Goal: Transaction & Acquisition: Purchase product/service

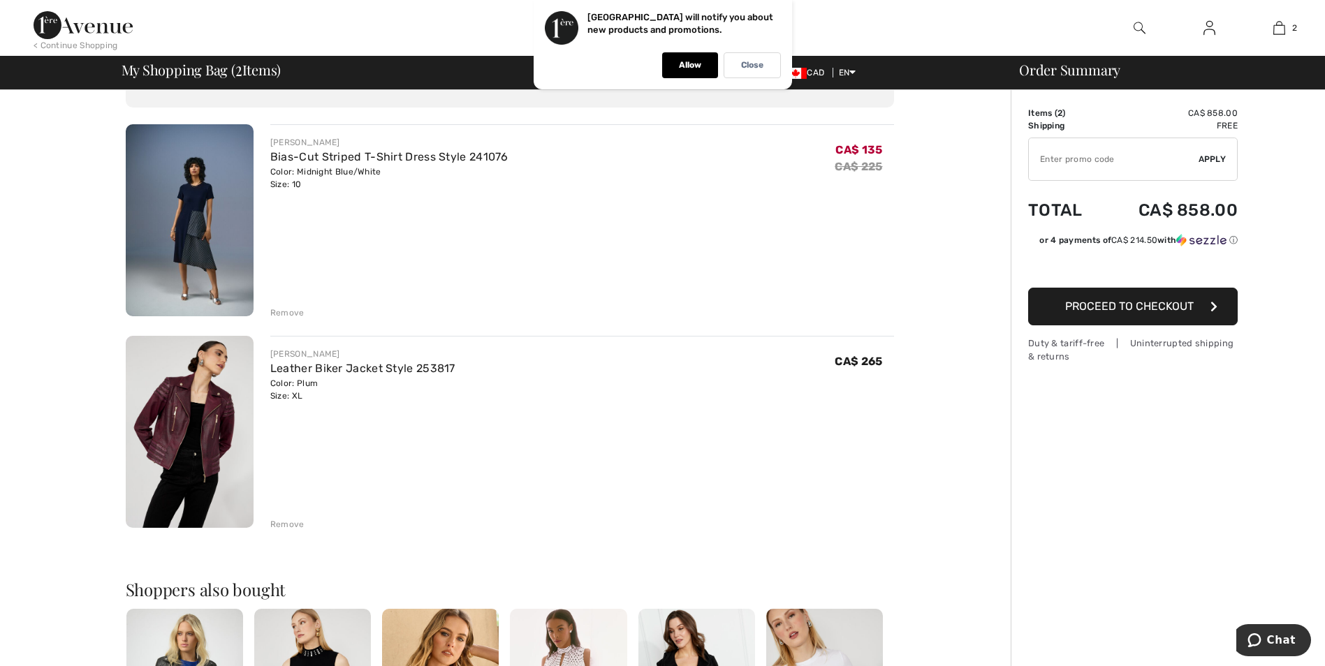
scroll to position [70, 0]
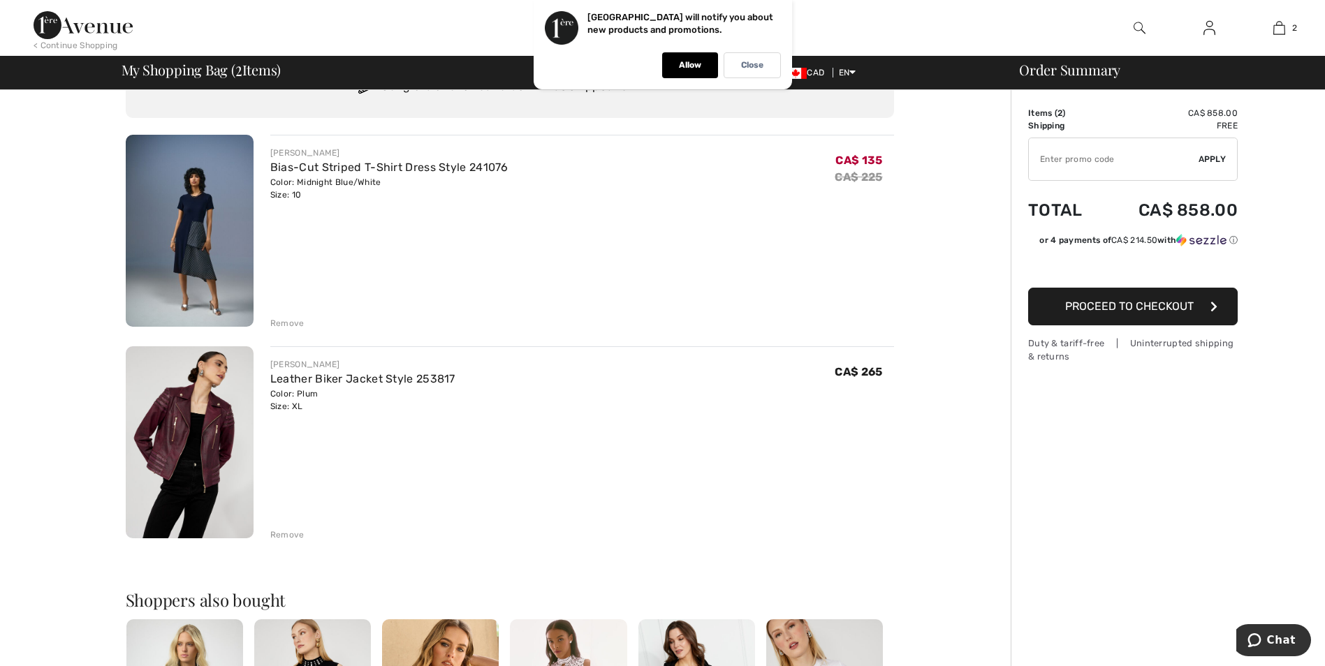
click at [288, 533] on div "Remove" at bounding box center [287, 535] width 34 height 13
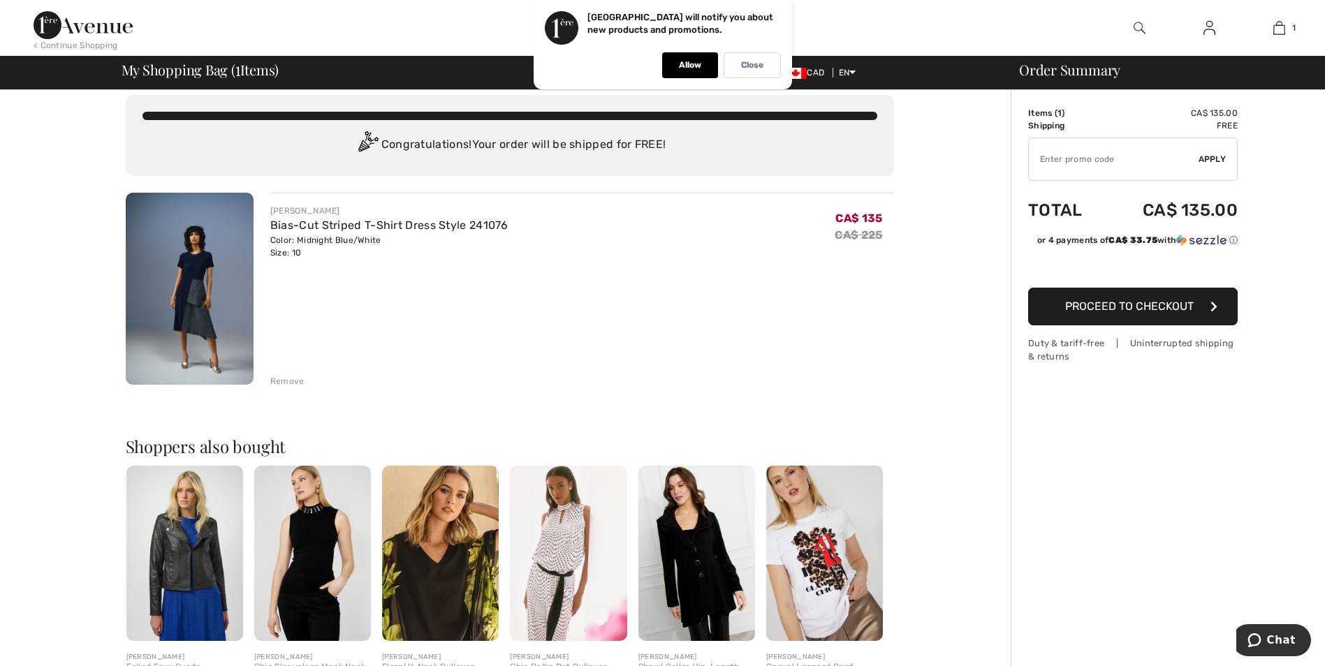
scroll to position [0, 0]
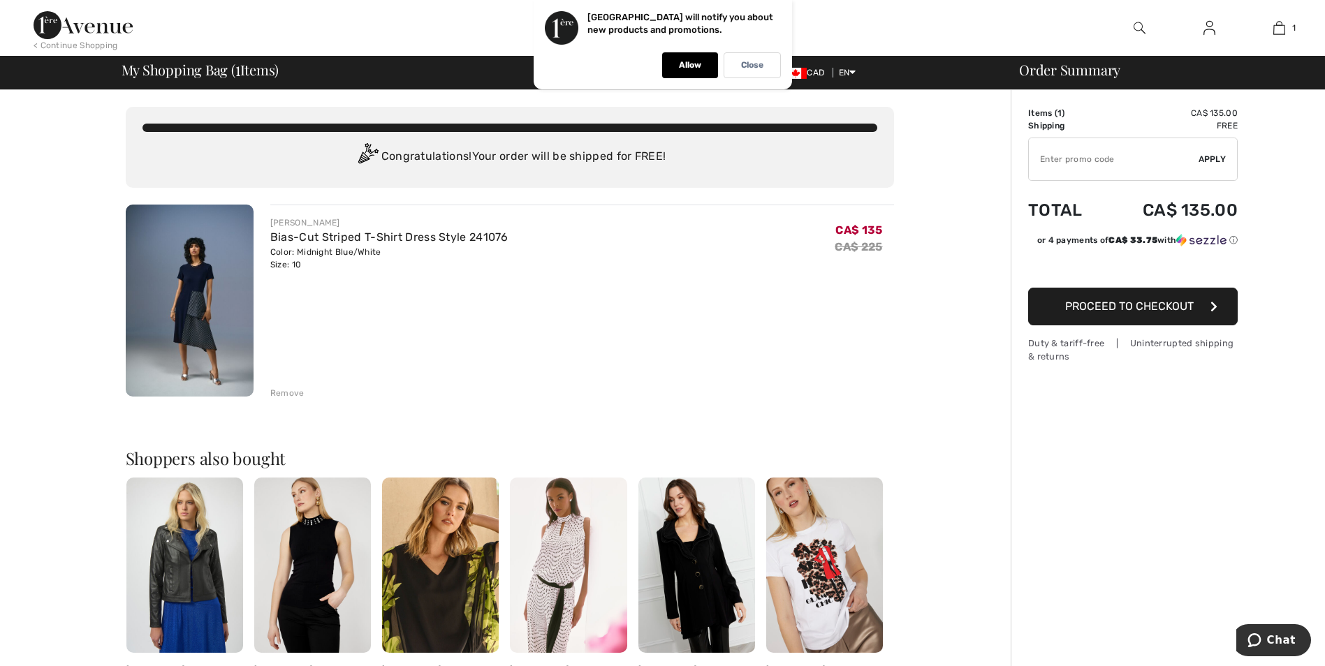
click at [207, 302] on img at bounding box center [190, 301] width 128 height 192
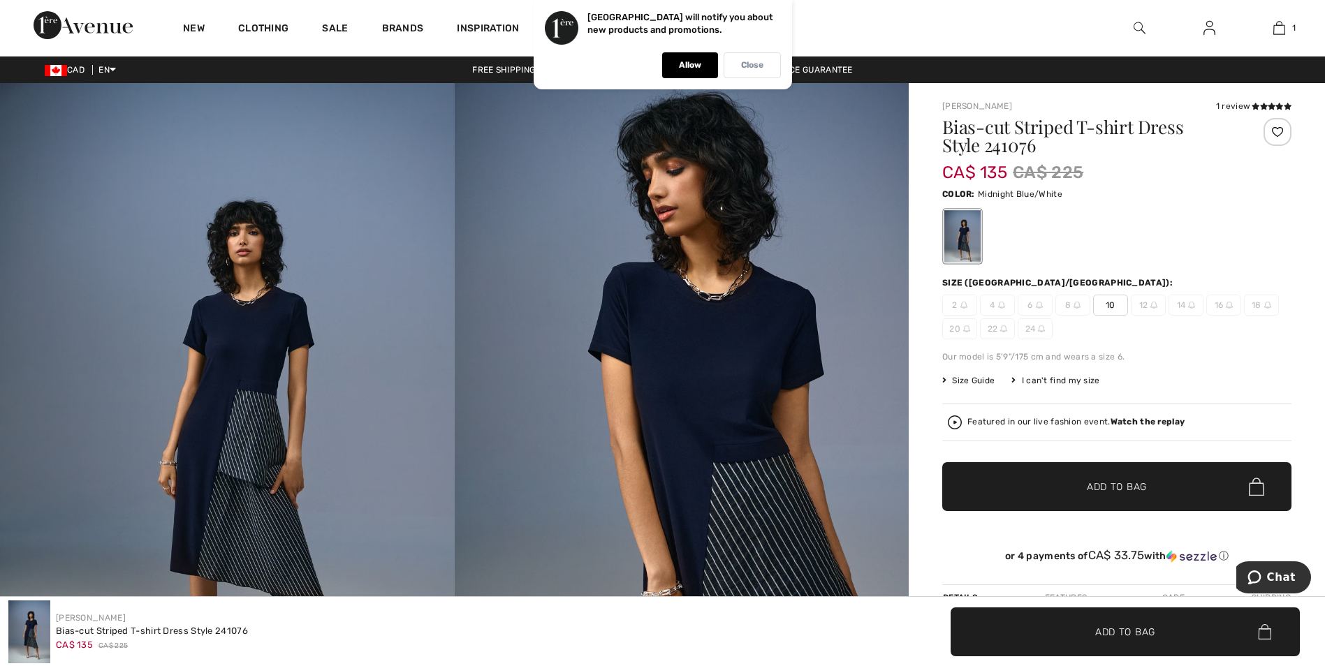
click at [780, 59] on div "Close" at bounding box center [751, 65] width 57 height 26
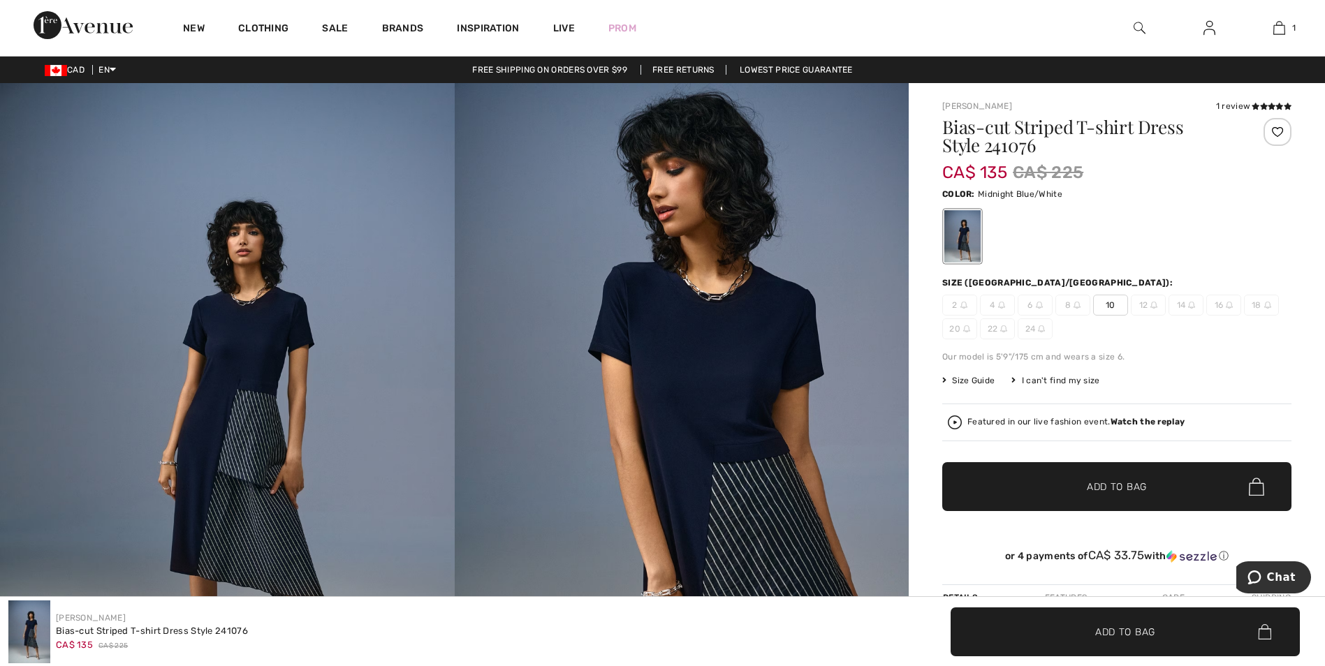
click at [1142, 24] on img at bounding box center [1139, 28] width 12 height 17
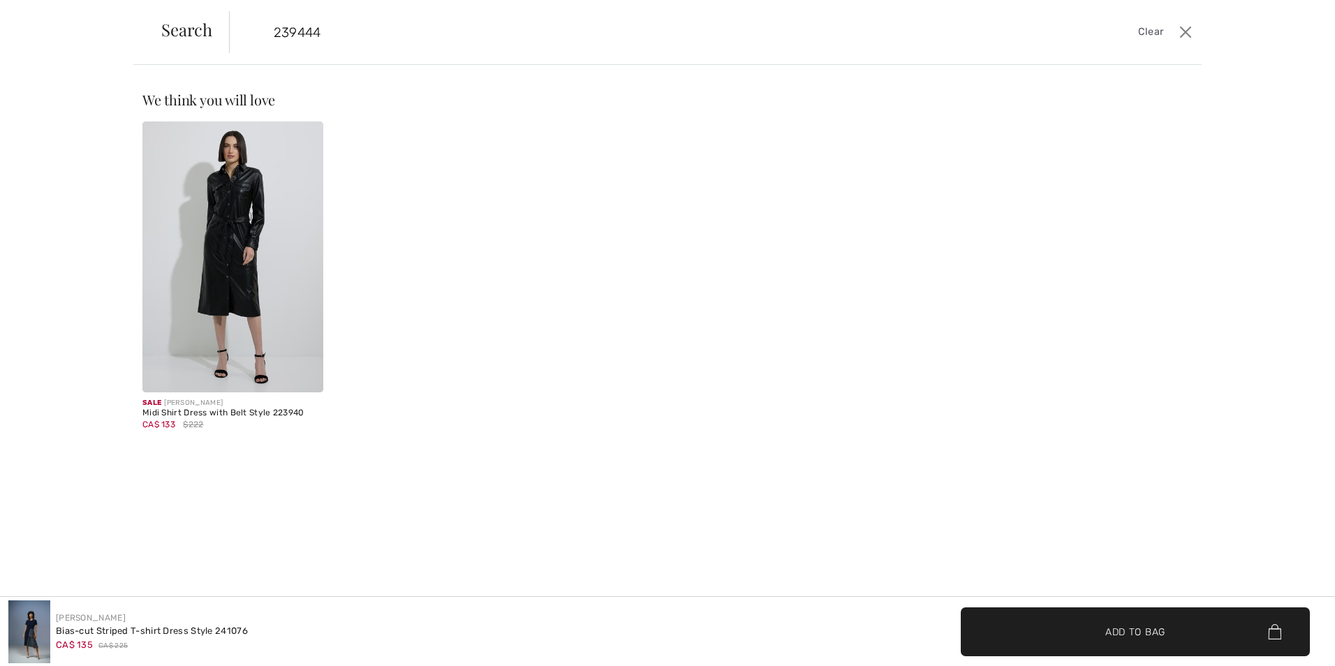
type input "239444"
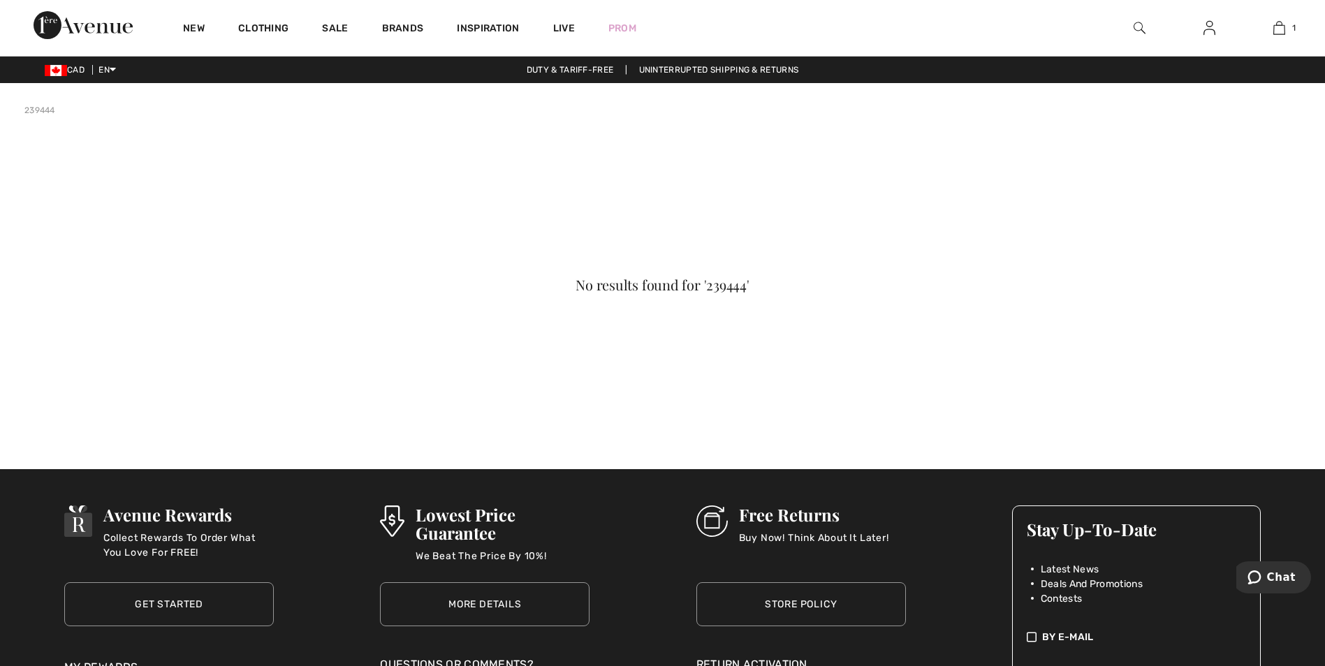
click at [1141, 25] on img at bounding box center [1139, 28] width 12 height 17
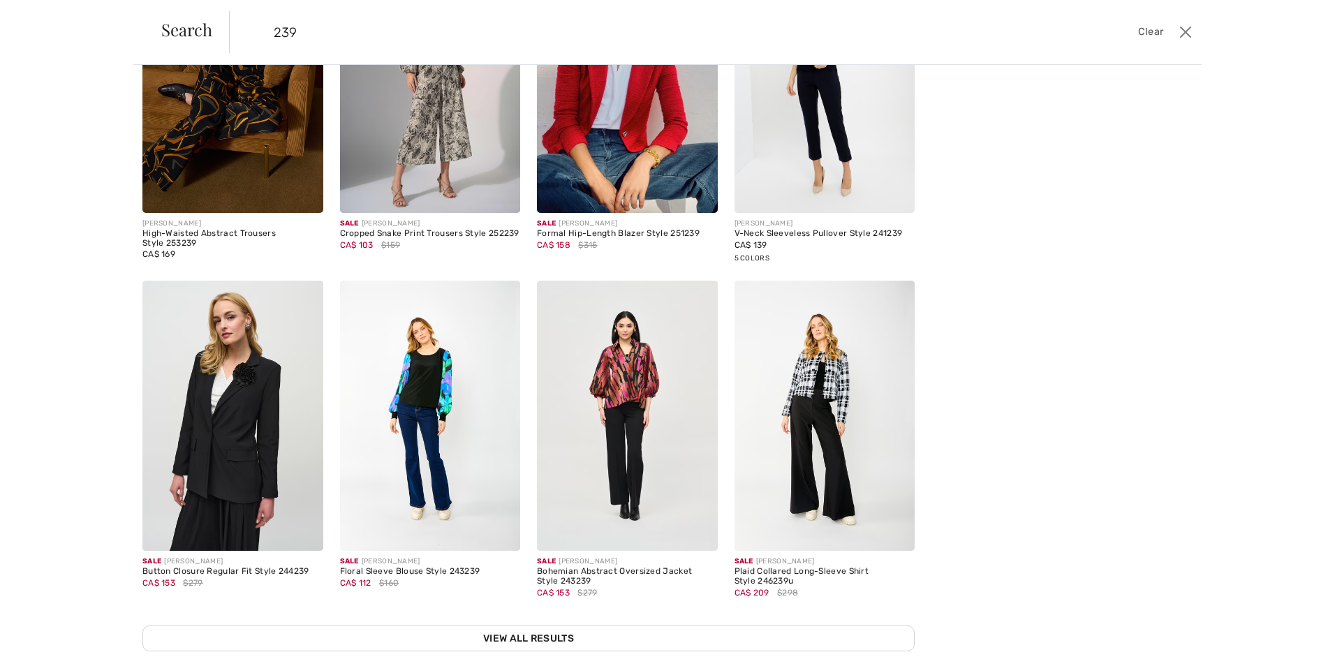
scroll to position [186, 0]
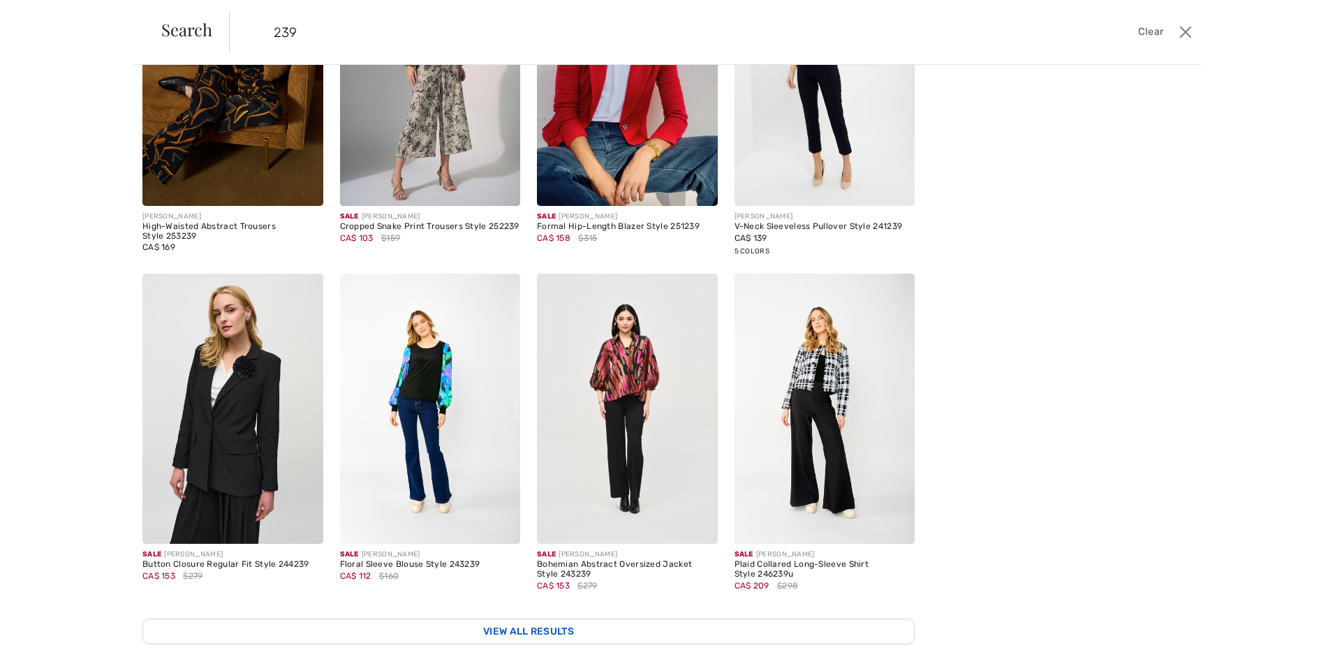
type input "239"
click at [535, 622] on link "View All Results" at bounding box center [528, 632] width 772 height 26
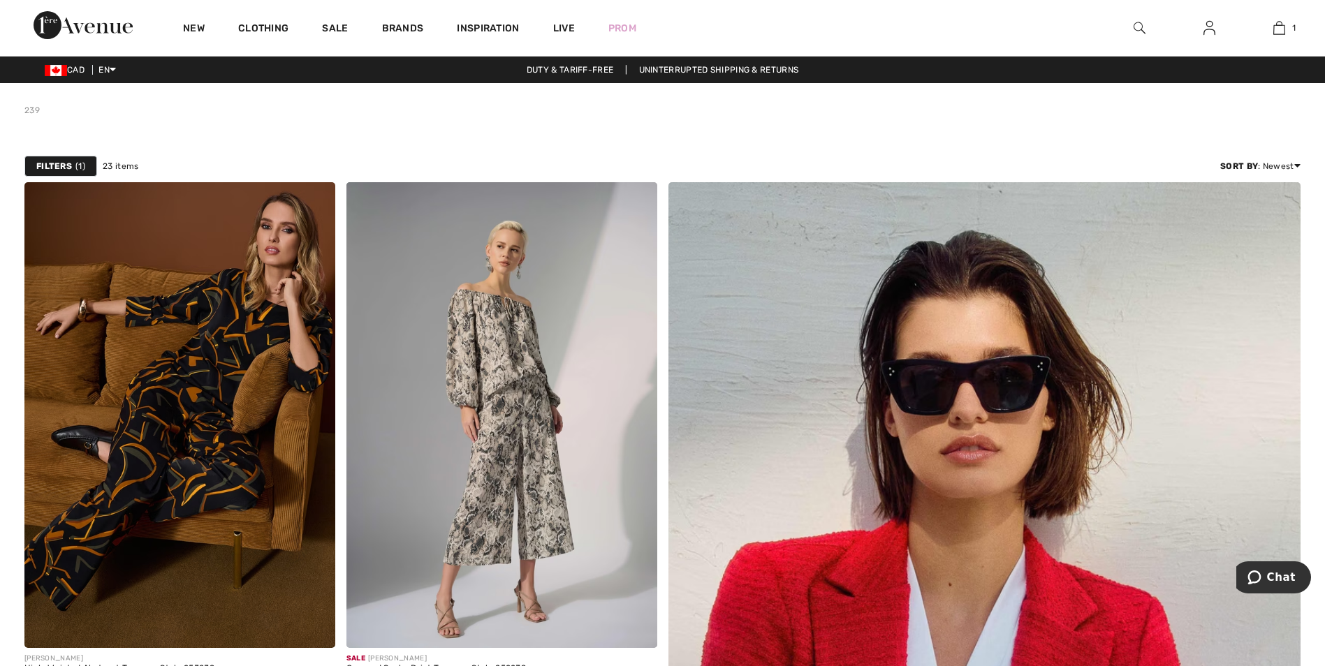
click at [1141, 23] on img at bounding box center [1139, 28] width 12 height 17
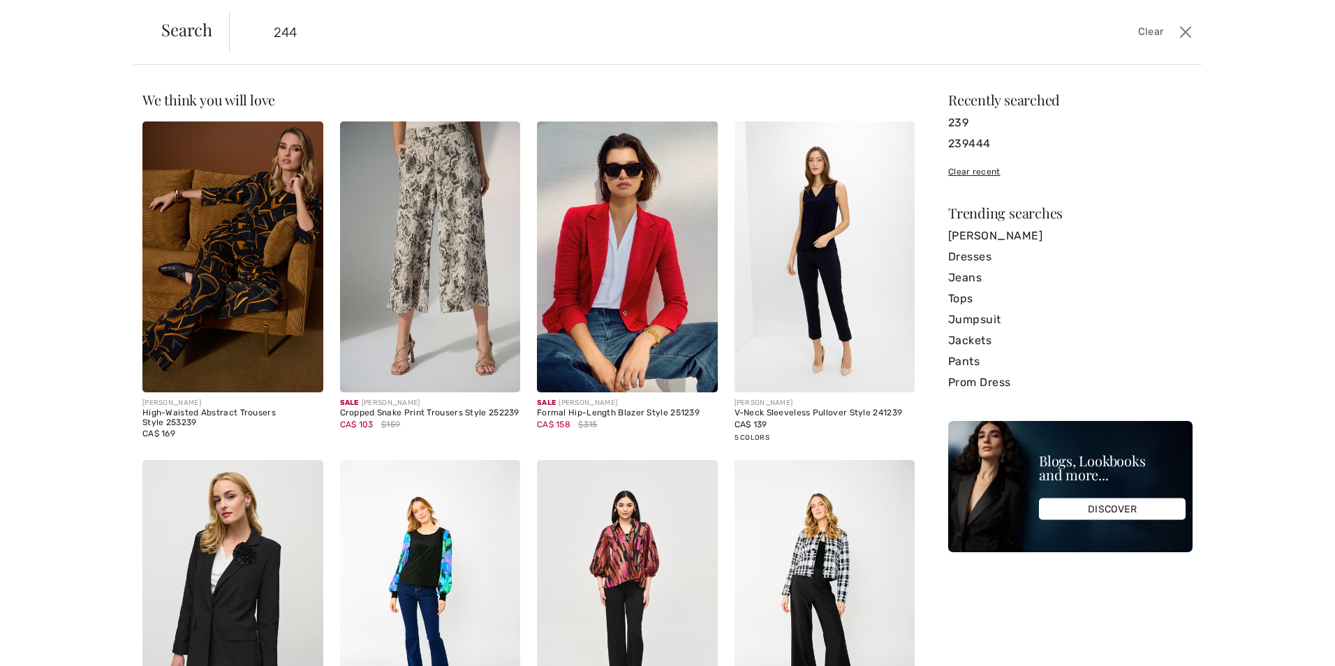
type input "244"
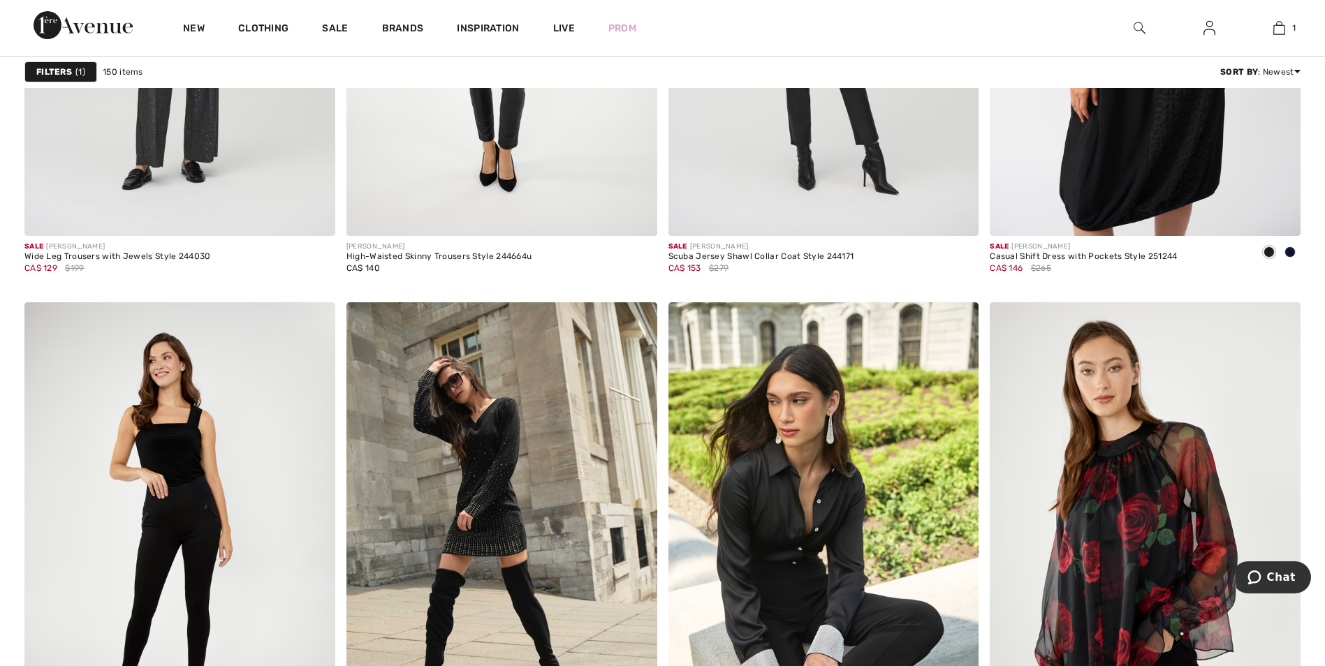
scroll to position [3002, 0]
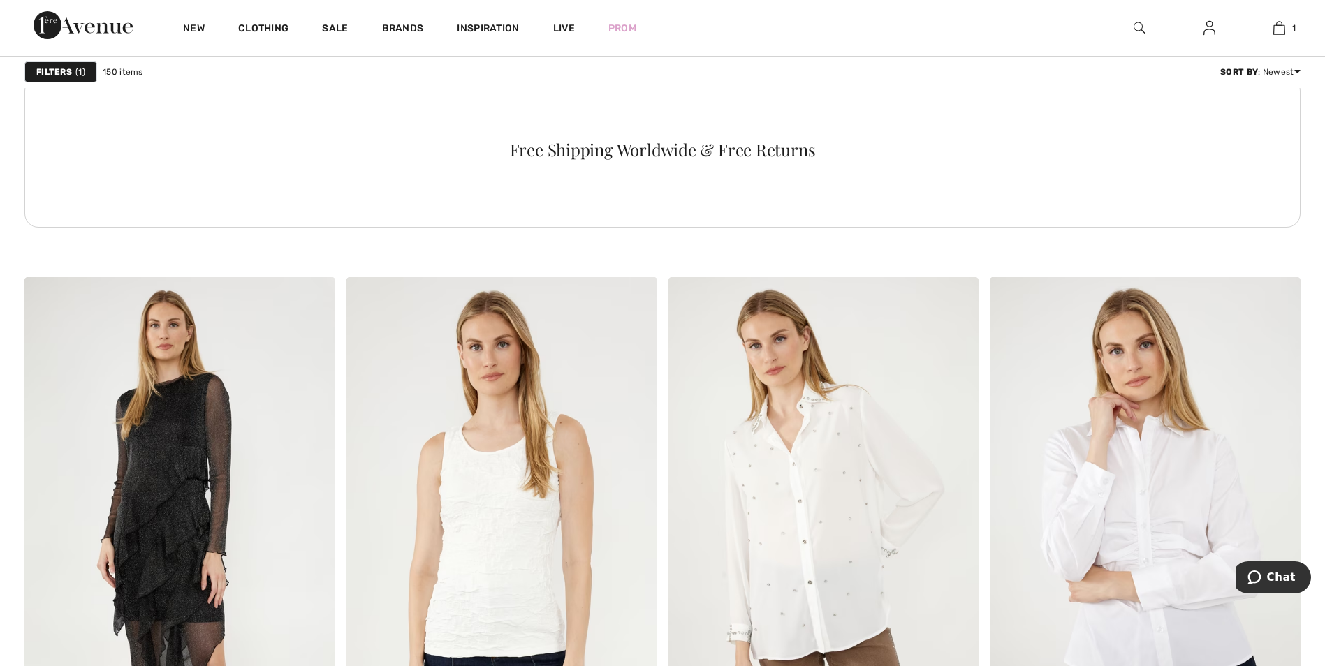
click at [1134, 22] on img at bounding box center [1139, 28] width 12 height 17
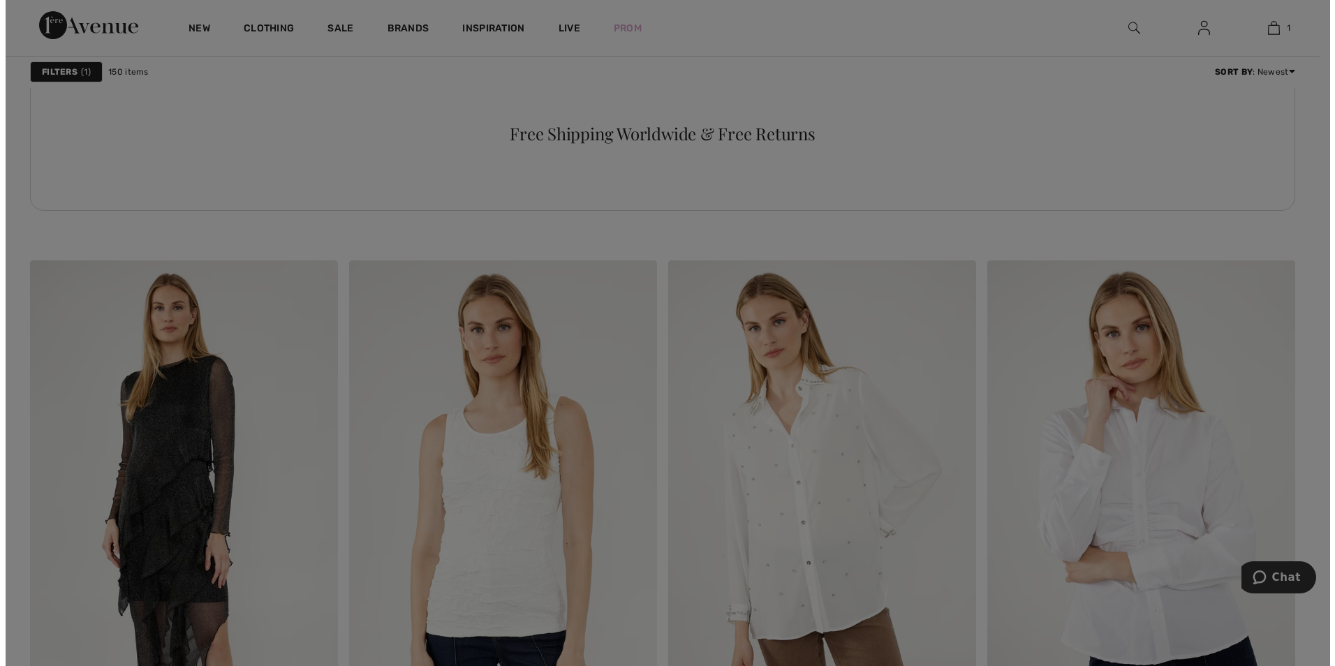
scroll to position [2250, 0]
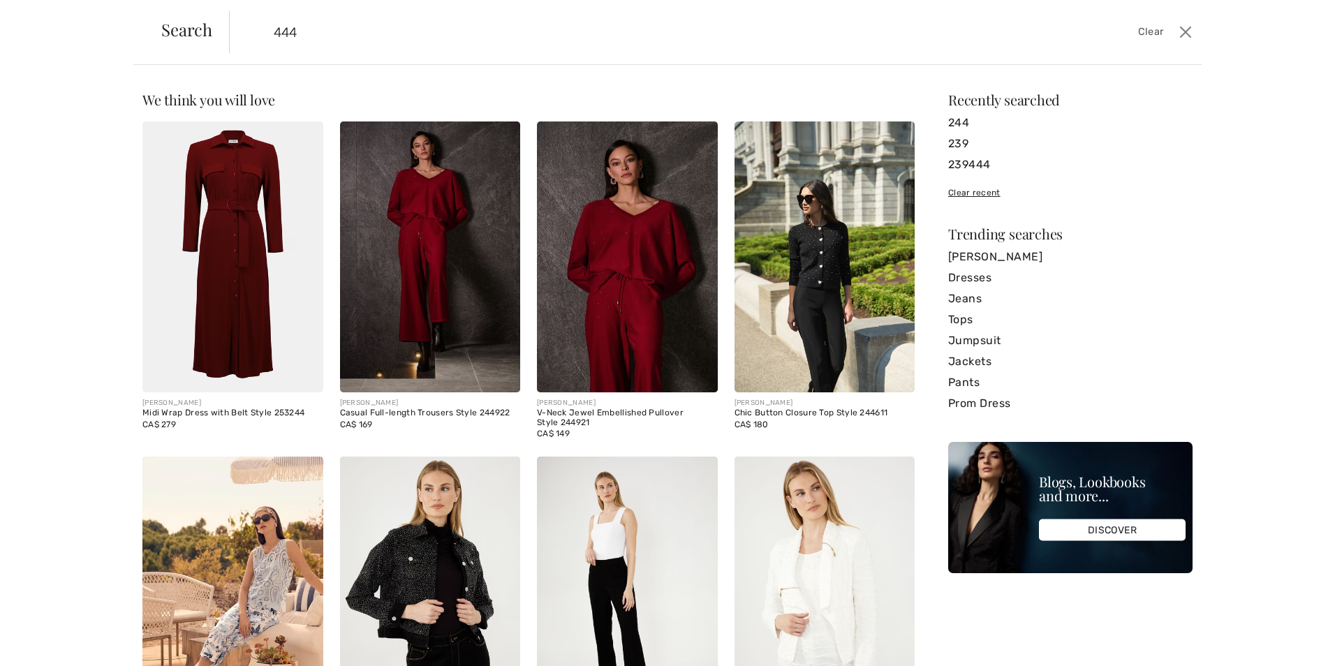
type input "444"
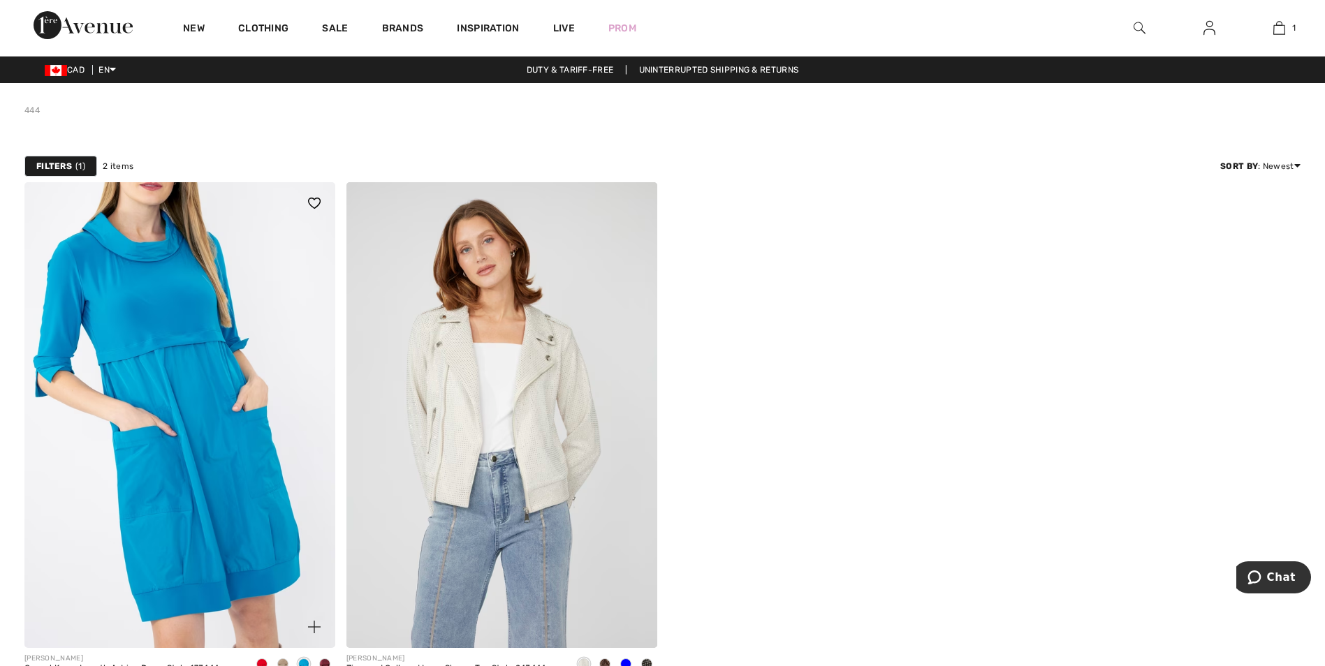
click at [203, 394] on img at bounding box center [179, 415] width 311 height 466
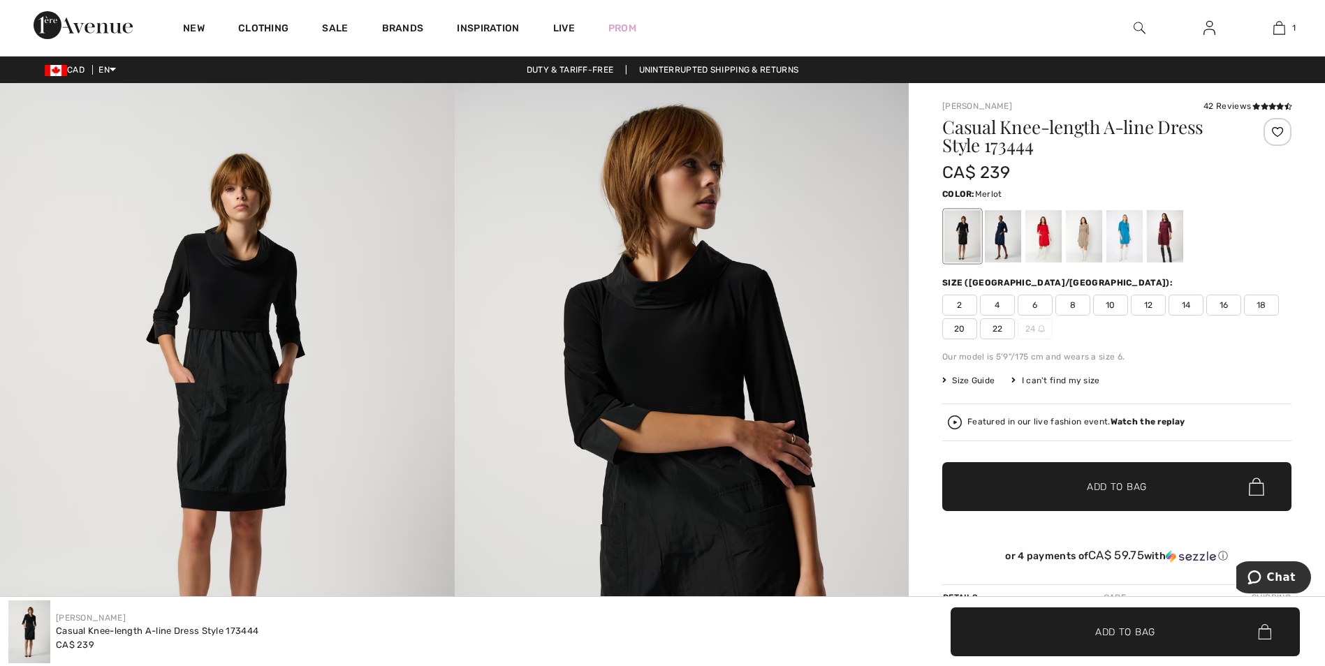
click at [1163, 237] on div at bounding box center [1164, 236] width 36 height 52
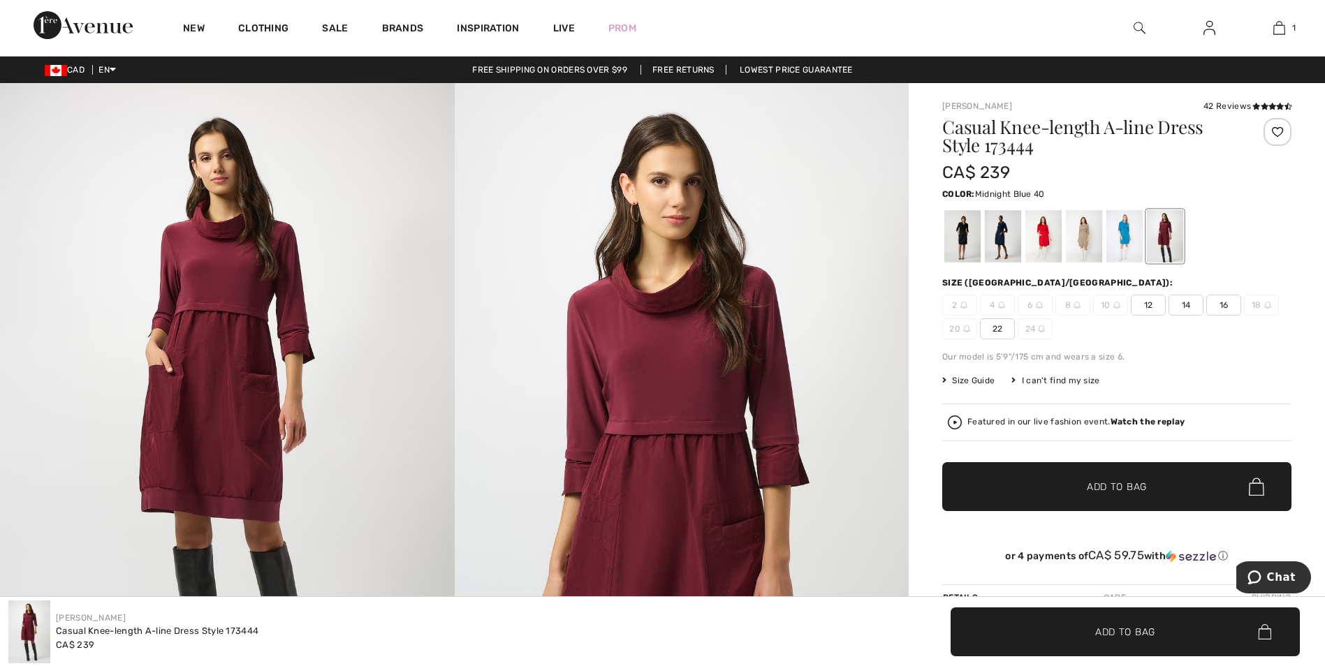
click at [996, 229] on div at bounding box center [1003, 236] width 36 height 52
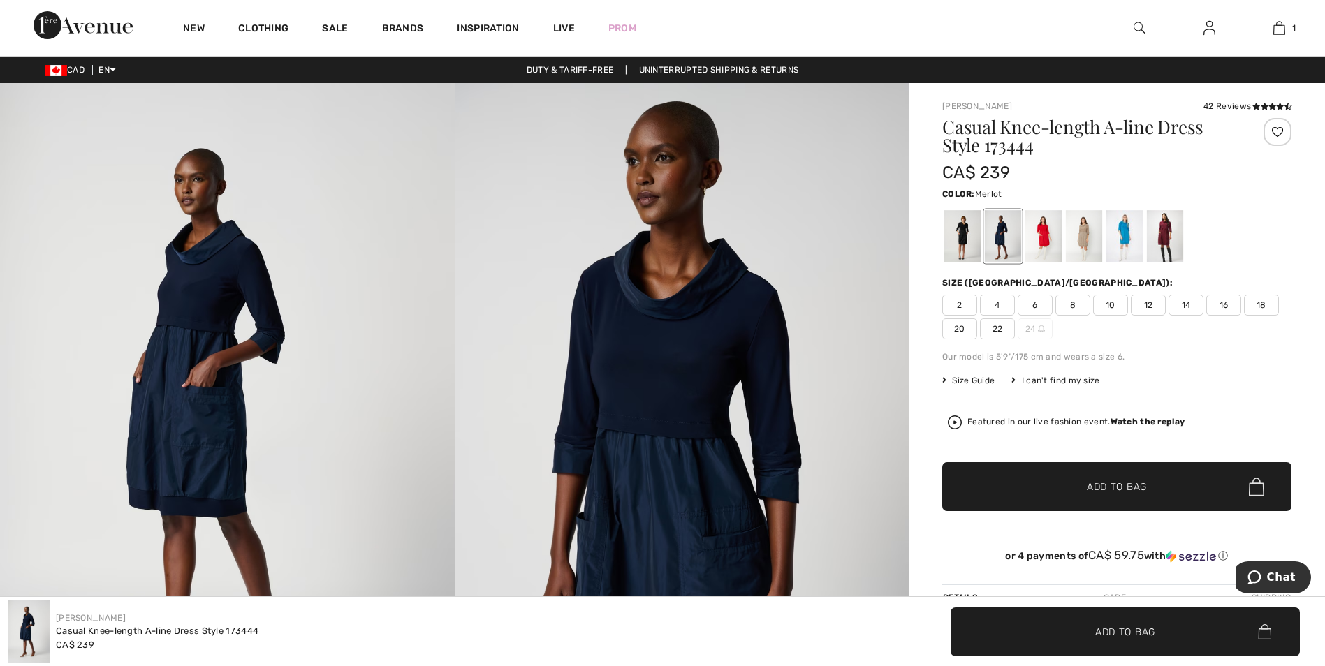
click at [1167, 237] on div at bounding box center [1164, 236] width 36 height 52
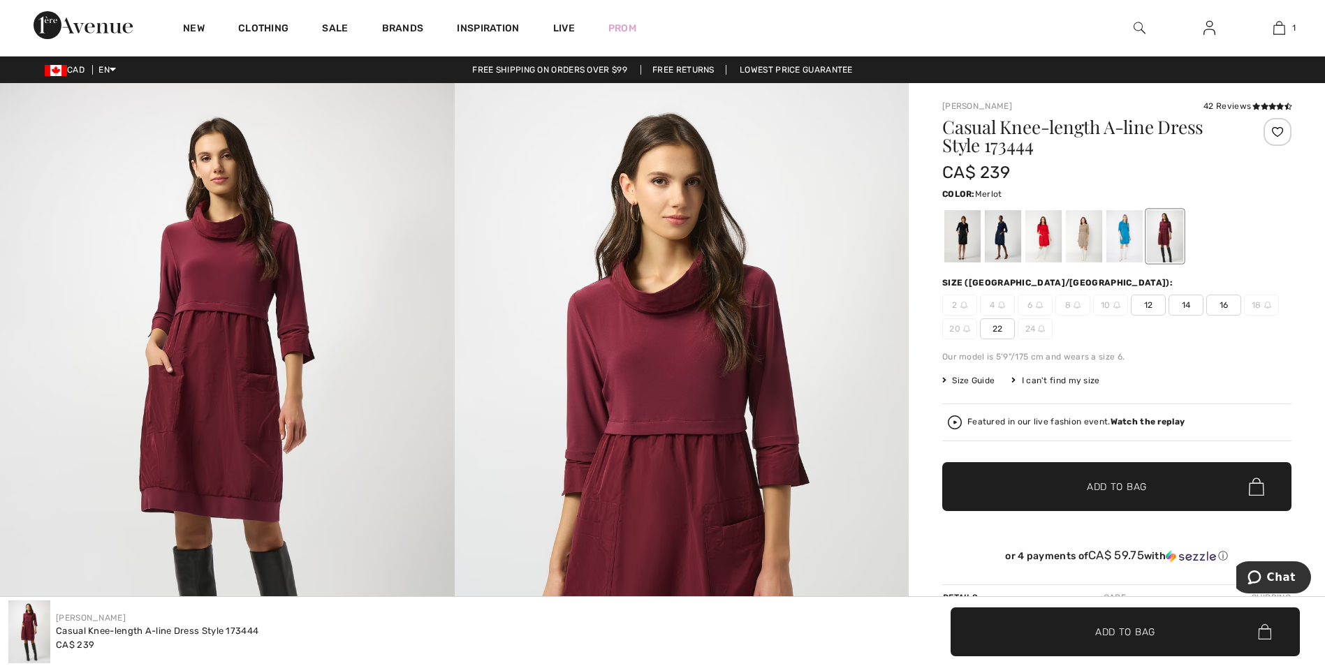
click at [1149, 304] on span "12" at bounding box center [1147, 305] width 35 height 21
click at [965, 381] on span "Size Guide" at bounding box center [968, 380] width 52 height 13
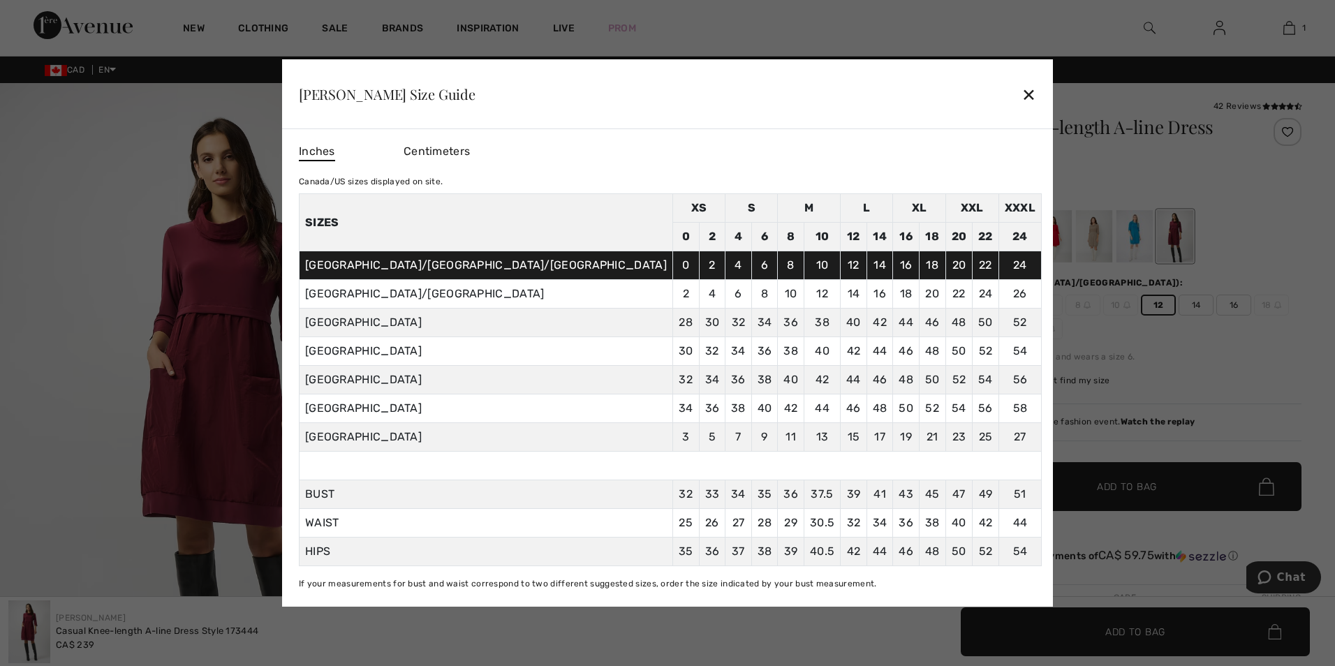
click at [804, 272] on td "10" at bounding box center [822, 265] width 36 height 29
click at [1022, 100] on div "✕" at bounding box center [1029, 94] width 15 height 29
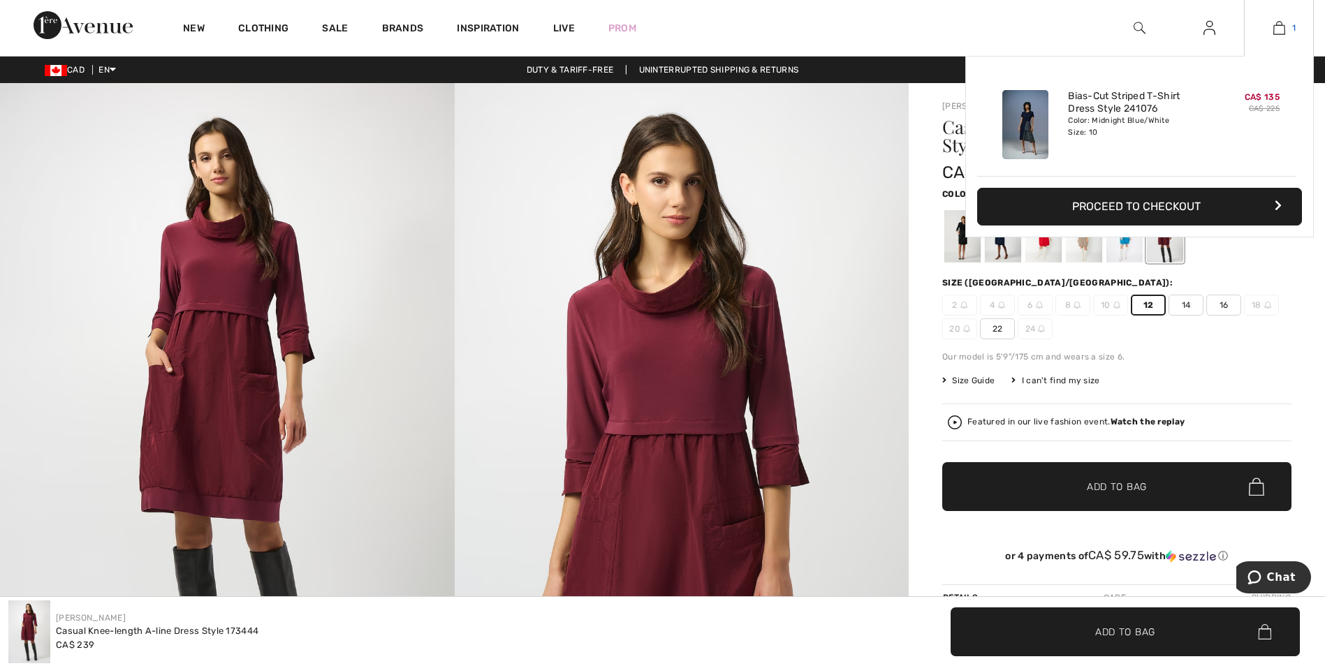
click at [1279, 31] on img at bounding box center [1279, 28] width 12 height 17
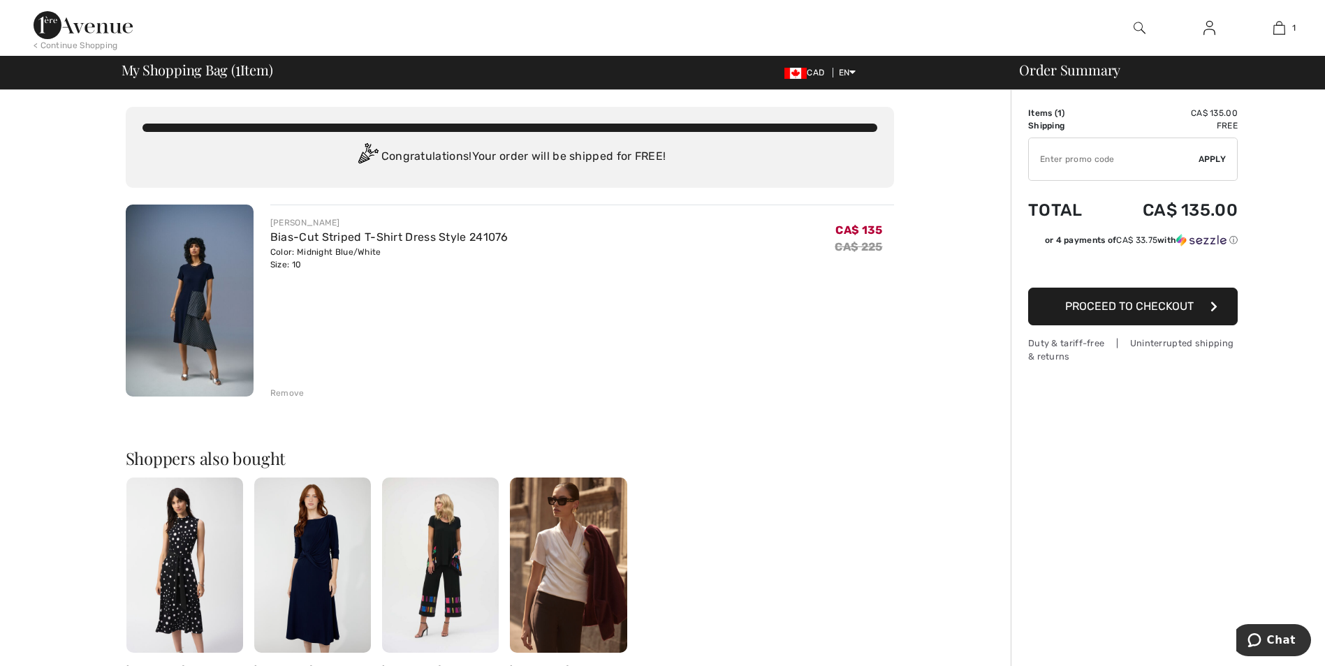
scroll to position [70, 0]
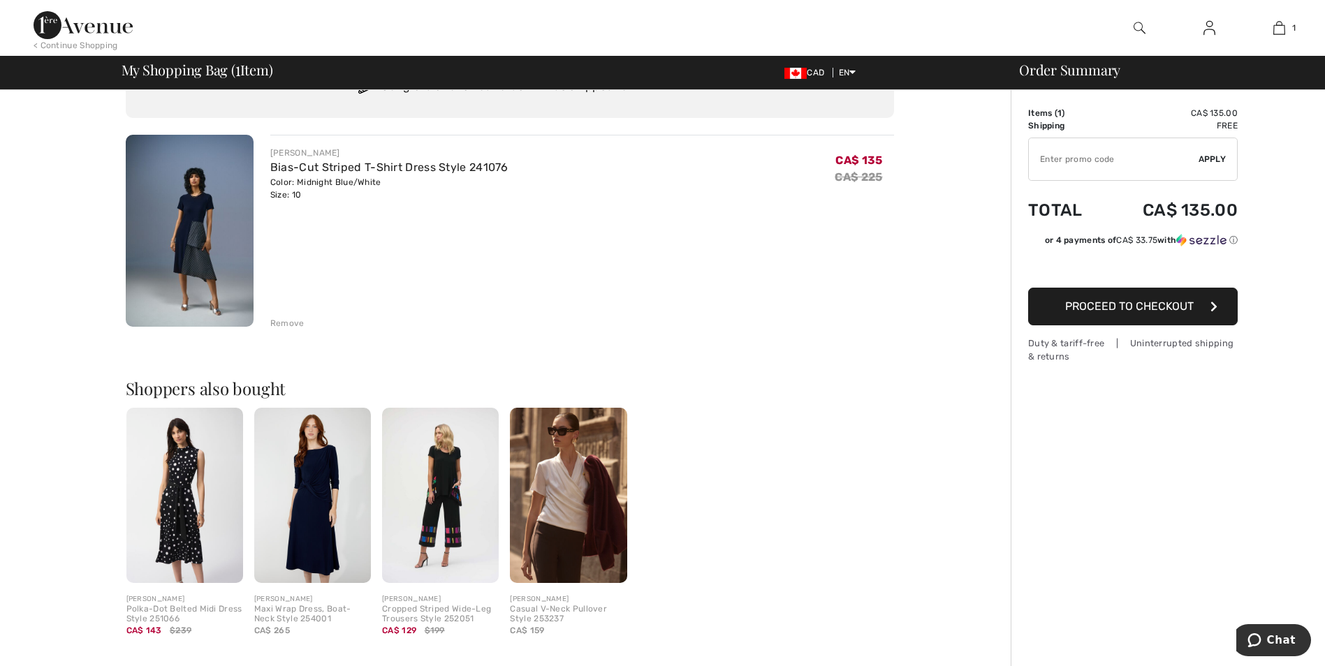
click at [580, 517] on img at bounding box center [568, 495] width 117 height 175
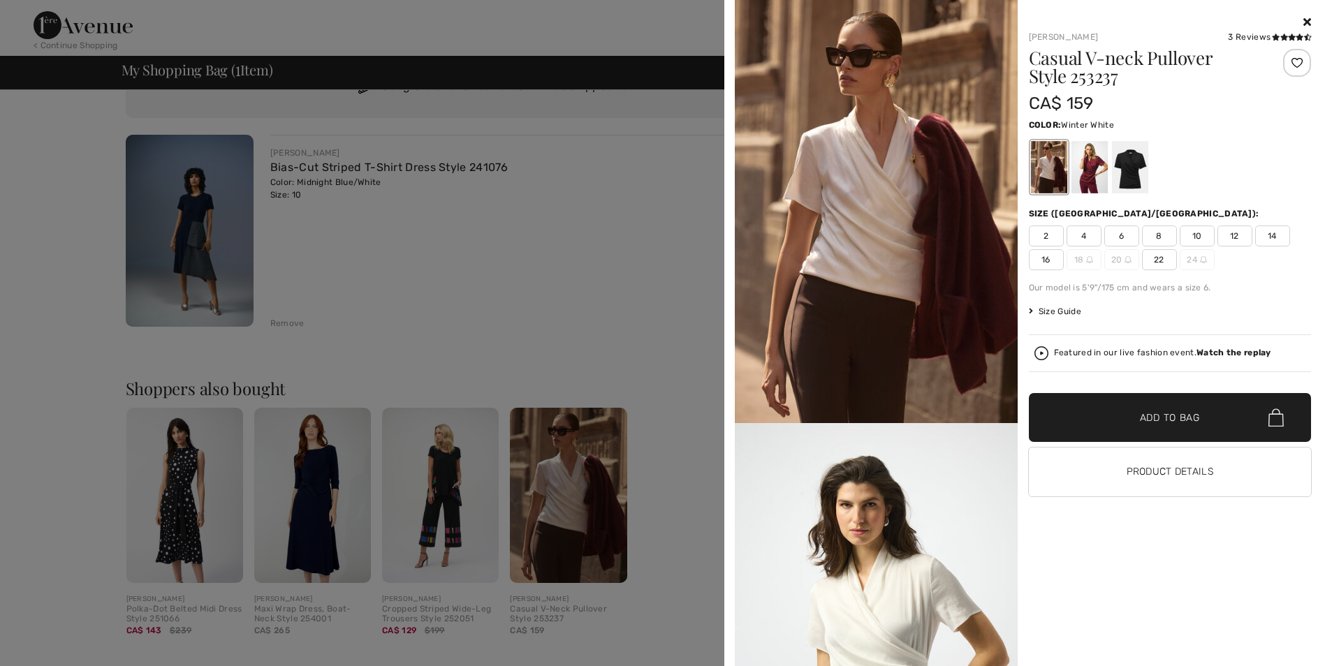
click at [1300, 24] on div at bounding box center [1169, 22] width 283 height 17
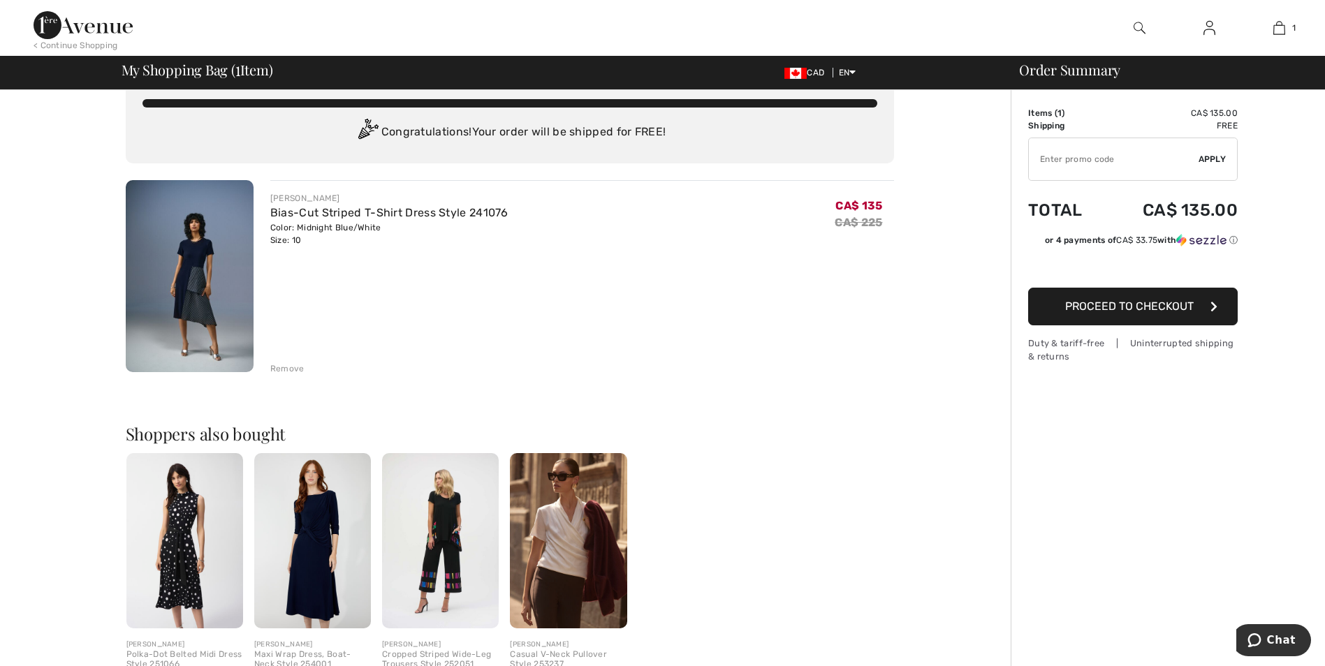
scroll to position [0, 0]
